Goal: Information Seeking & Learning: Learn about a topic

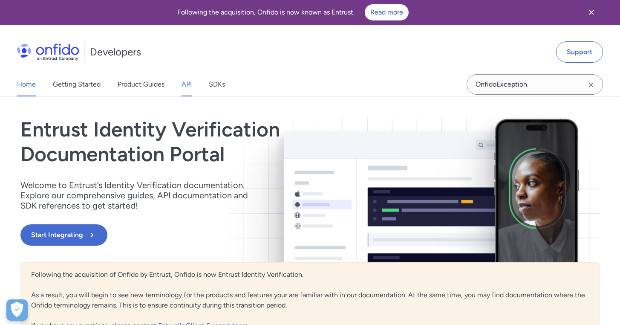
click at [183, 85] on link "API" at bounding box center [187, 84] width 10 height 24
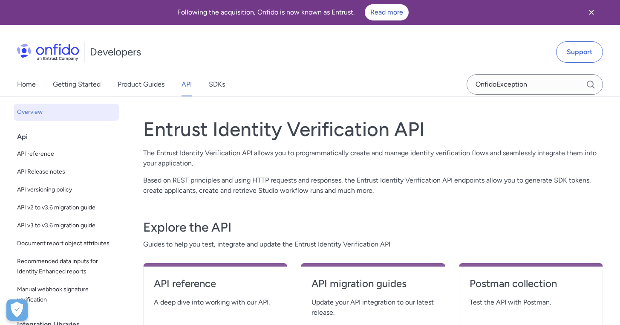
click at [230, 86] on div "Home Getting Started Product Guides API SDKs" at bounding box center [129, 84] width 259 height 24
click at [216, 83] on link "SDKs" at bounding box center [217, 84] width 16 height 24
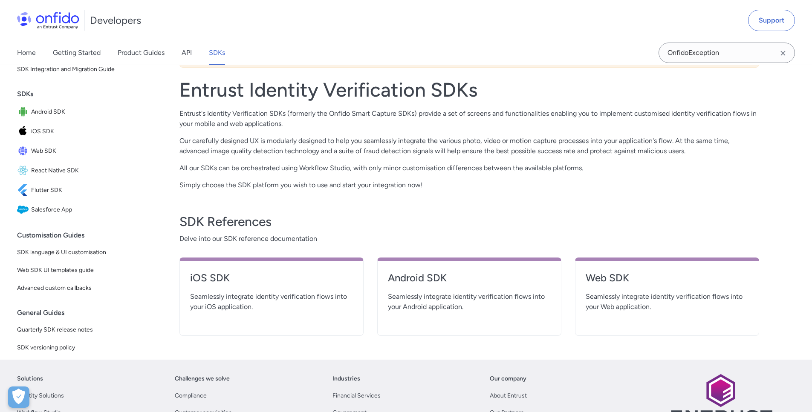
scroll to position [159, 0]
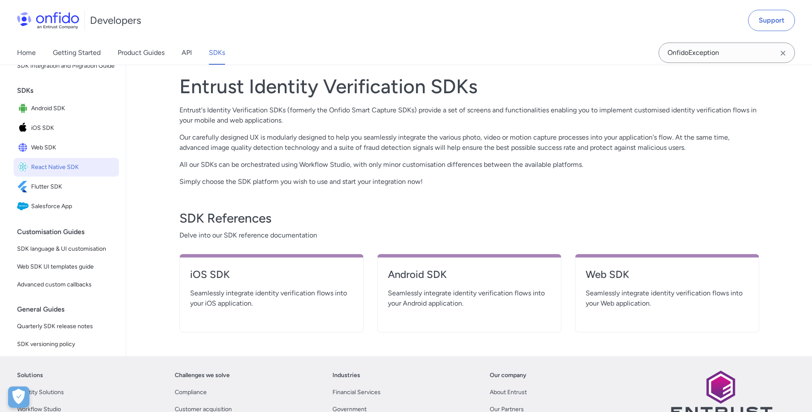
click at [75, 173] on span "React Native SDK" at bounding box center [73, 167] width 84 height 12
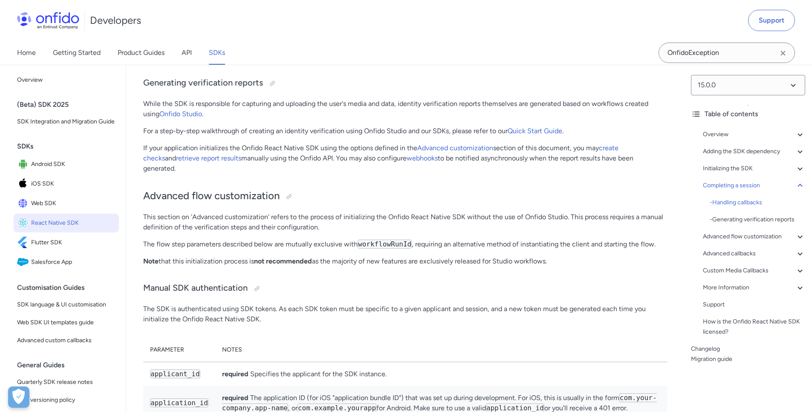
scroll to position [5811, 0]
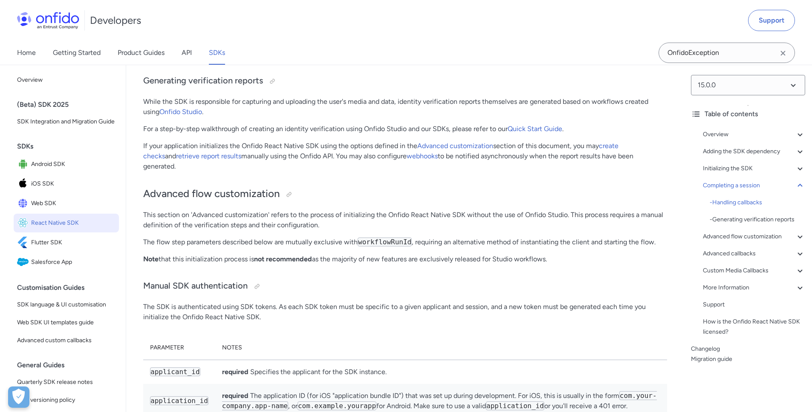
drag, startPoint x: 207, startPoint y: 195, endPoint x: 723, endPoint y: 1, distance: 550.5
click at [705, 52] on input "OnfidoException" at bounding box center [726, 53] width 136 height 20
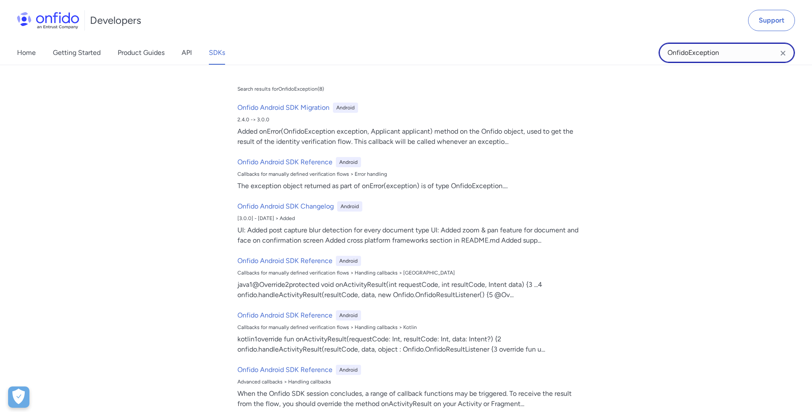
click at [705, 52] on input "OnfidoException" at bounding box center [726, 53] width 136 height 20
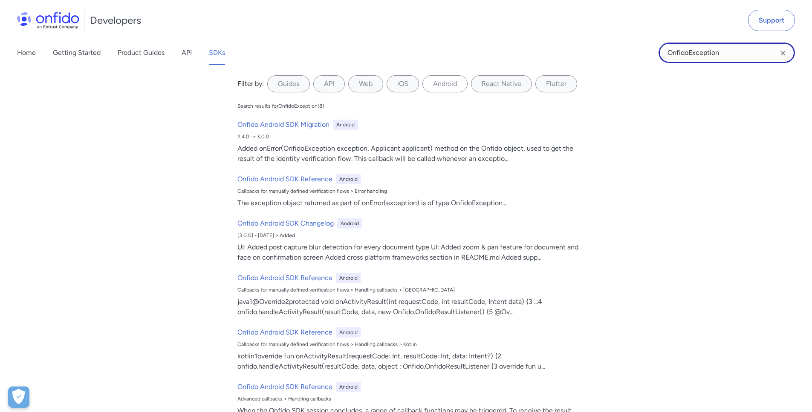
paste input "ConfigError"
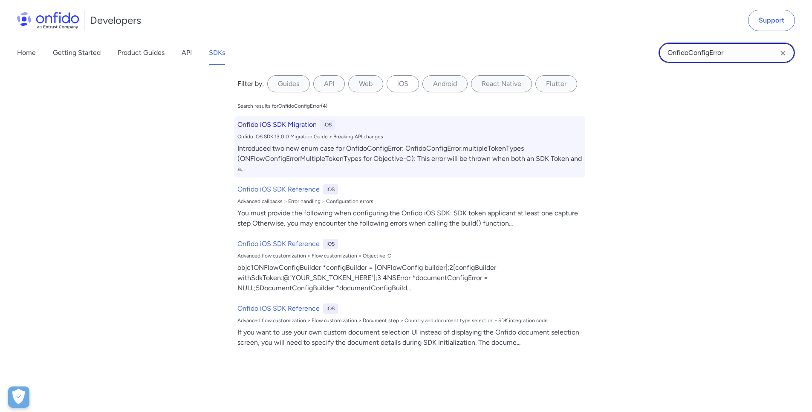
type input "OnfidoConfigError"
click at [304, 130] on h6 "Onfido iOS SDK Migration" at bounding box center [276, 125] width 79 height 10
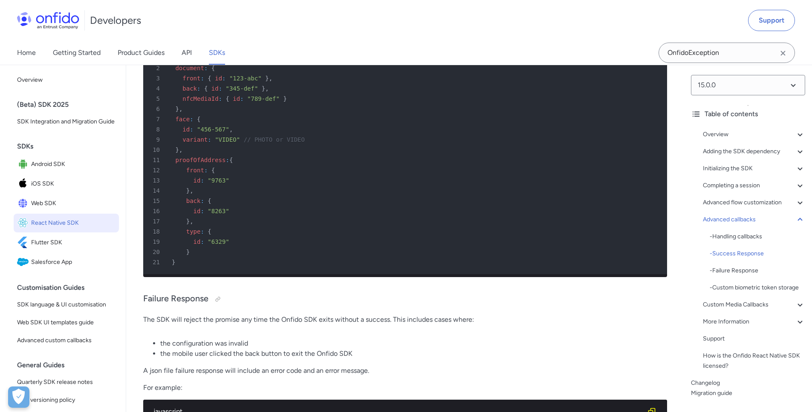
scroll to position [7687, 0]
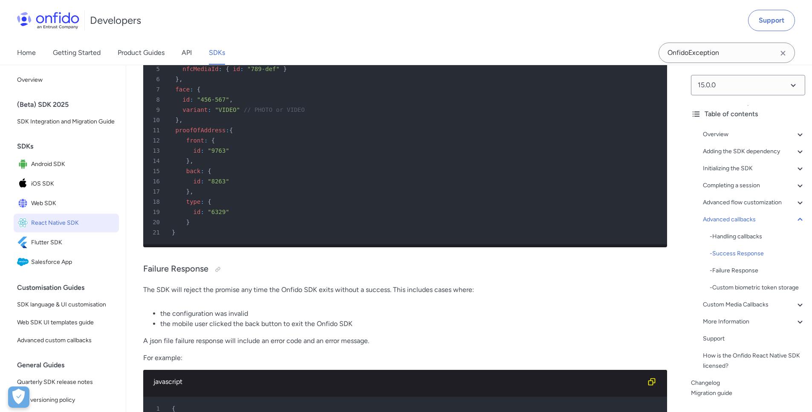
drag, startPoint x: 201, startPoint y: 82, endPoint x: 323, endPoint y: 95, distance: 123.4
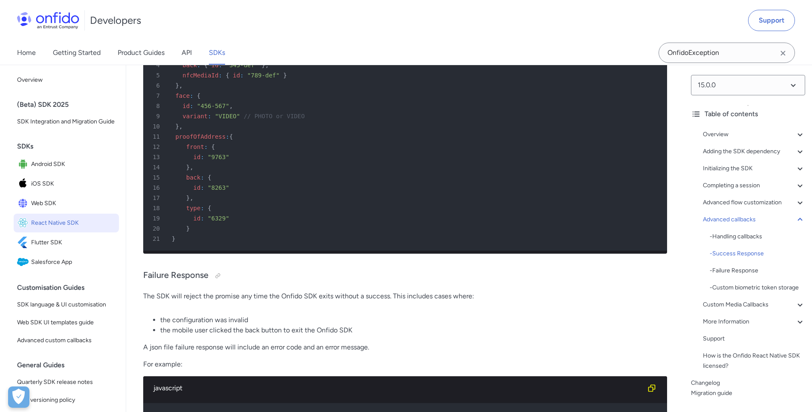
scroll to position [7679, 0]
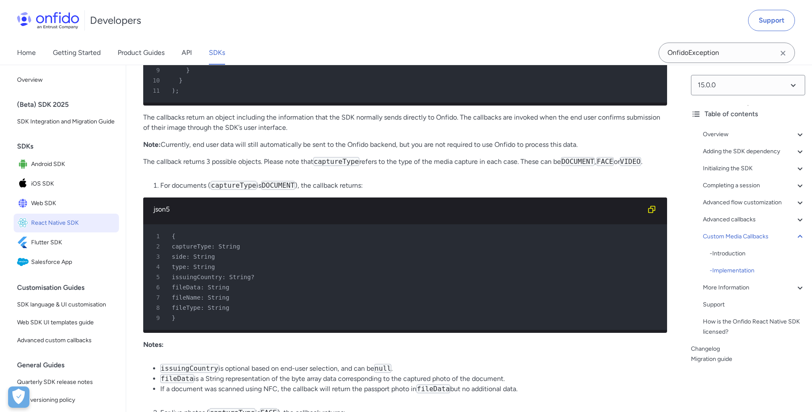
scroll to position [8669, 0]
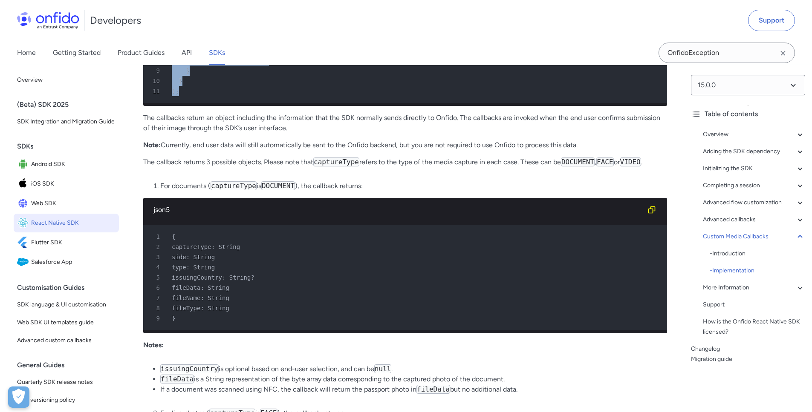
drag, startPoint x: 183, startPoint y: 235, endPoint x: 170, endPoint y: 129, distance: 107.4
click at [170, 103] on pre "1 Onfido . addCustomMediaCallback ( 2 mediaResult => { 3 if ( mediaResult . cap…" at bounding box center [405, 40] width 524 height 126
copy pre "Onfido . addCustomMediaCallback ( 2 mediaResult => { 3 if ( mediaResult . captu…"
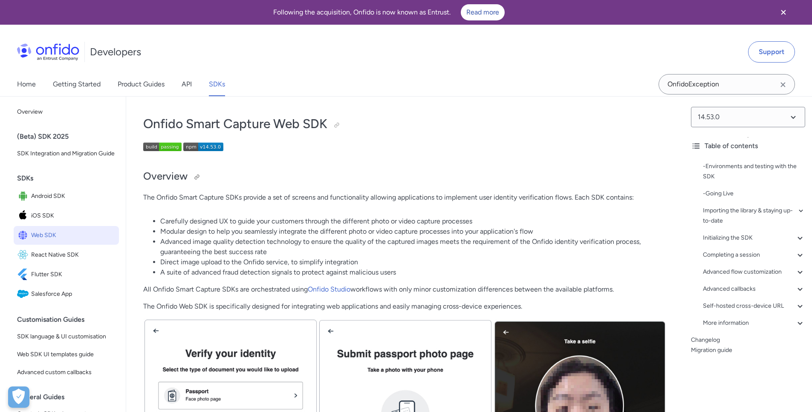
click at [282, 174] on h2 "Overview" at bounding box center [405, 177] width 524 height 14
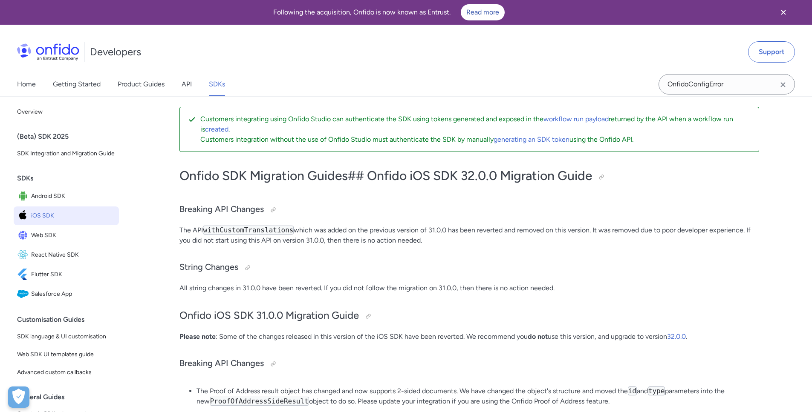
scroll to position [2, 0]
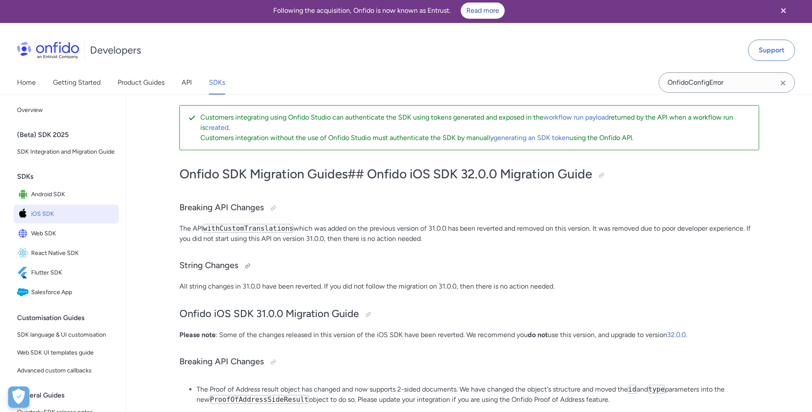
click at [387, 269] on h3 "String Changes" at bounding box center [468, 266] width 579 height 14
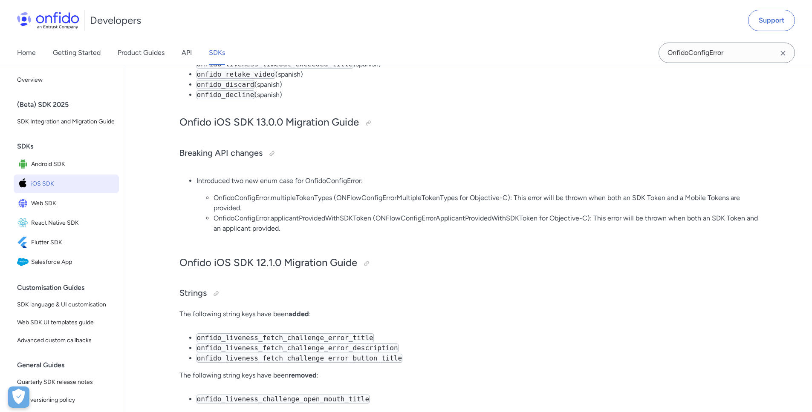
scroll to position [6867, 0]
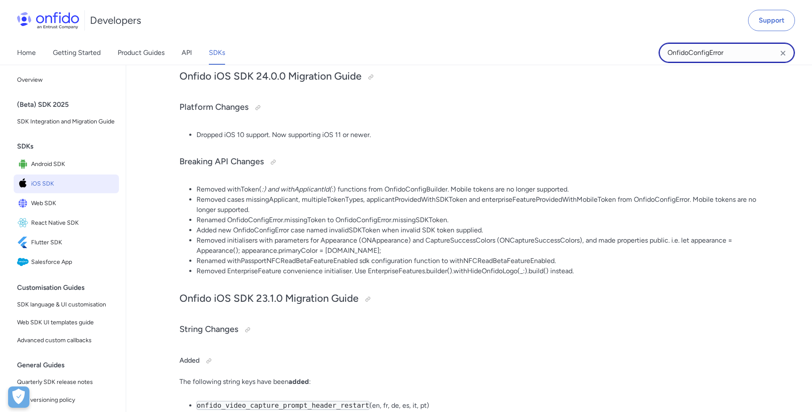
click at [716, 54] on input "OnfidoConfigError" at bounding box center [726, 53] width 136 height 20
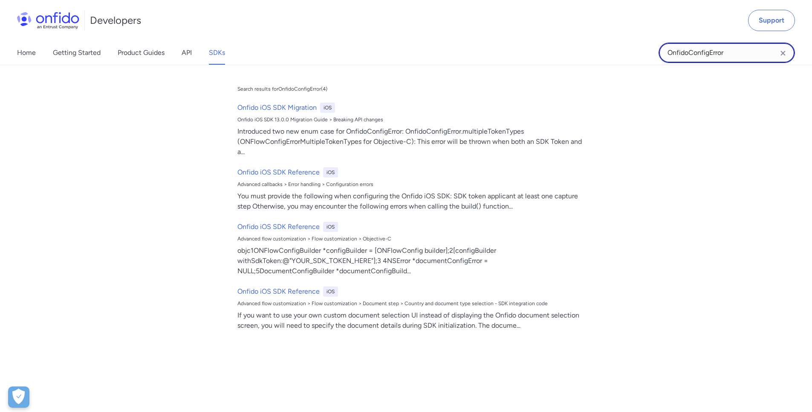
click at [716, 54] on input "OnfidoConfigError" at bounding box center [726, 53] width 136 height 20
paste input "selectedEnterpriseFeatureNotAuthorized"
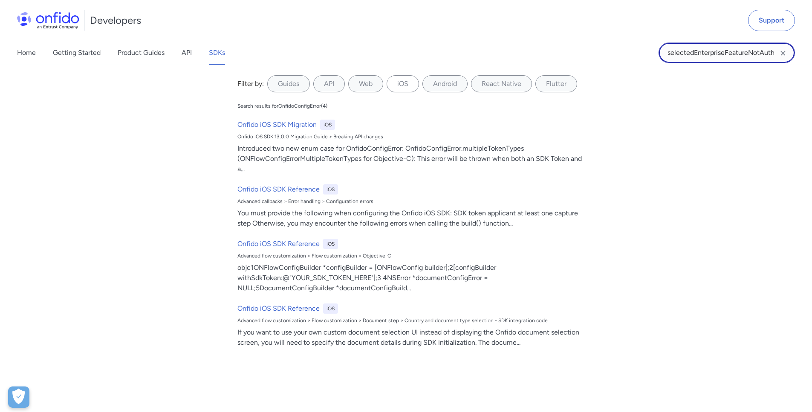
scroll to position [0, 19]
type input "selectedEnterpriseFeatureNotAuthorized"
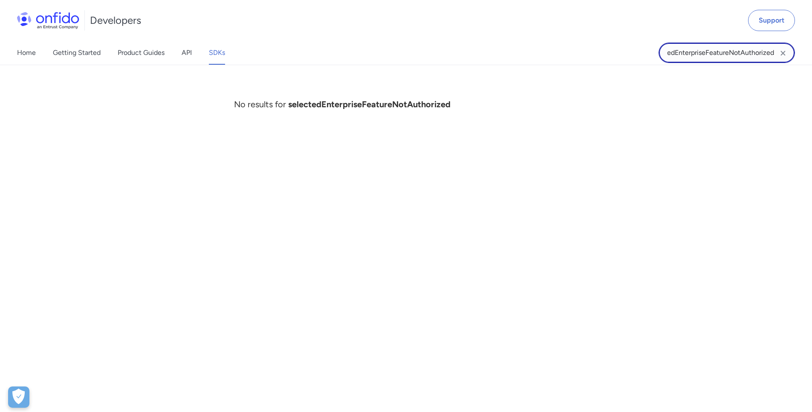
click at [716, 54] on input "selectedEnterpriseFeatureNotAuthorized" at bounding box center [726, 53] width 136 height 20
click at [784, 52] on icon "Clear search field button" at bounding box center [782, 53] width 5 height 5
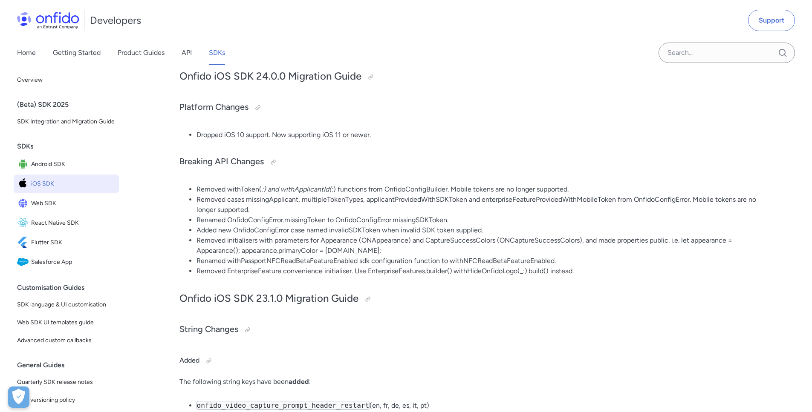
click at [623, 256] on li "Removed initialisers with parameters for Appearance (ONAppearance) and CaptureS…" at bounding box center [477, 246] width 562 height 20
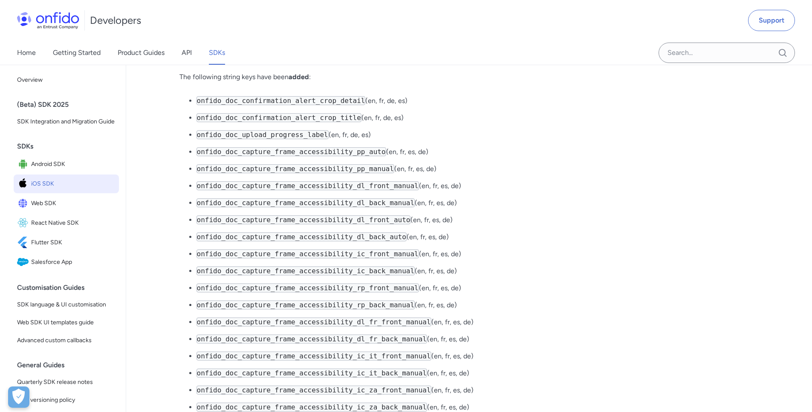
scroll to position [10883, 0]
